Goal: Find specific page/section: Find specific page/section

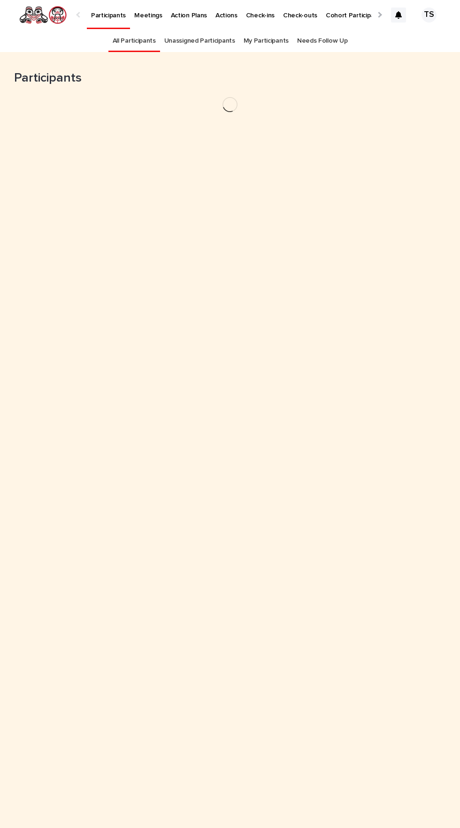
scroll to position [30, 0]
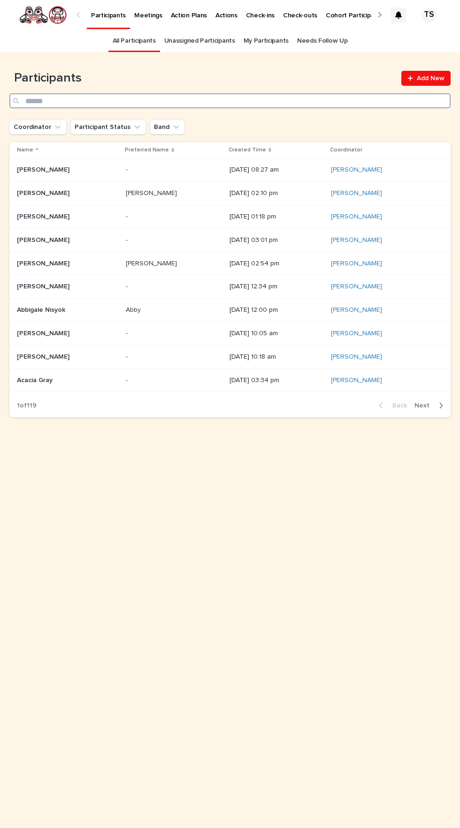
click at [305, 93] on input "Search" at bounding box center [229, 100] width 441 height 15
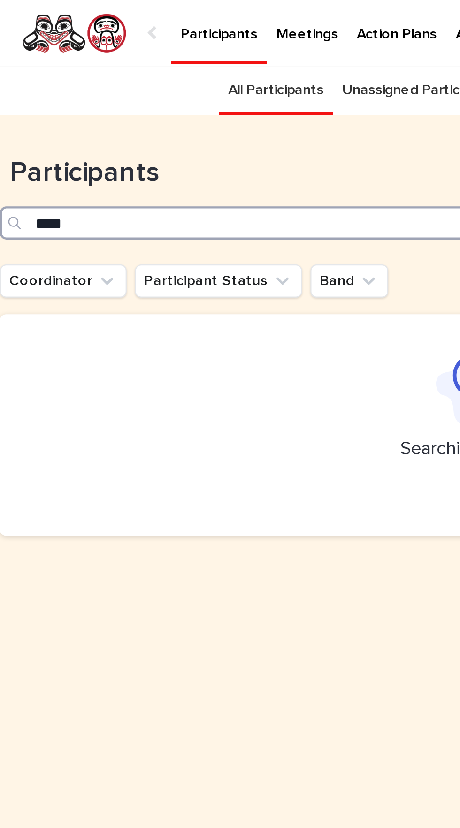
type input "****"
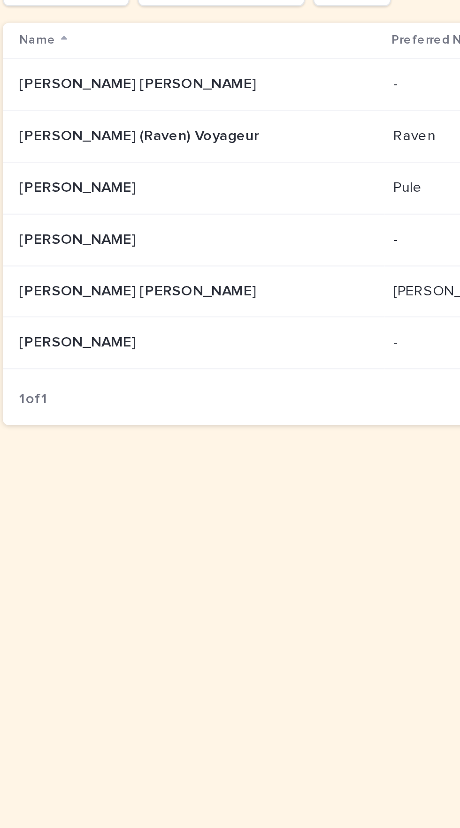
click at [107, 260] on p at bounding box center [75, 264] width 117 height 8
